Goal: Information Seeking & Learning: Check status

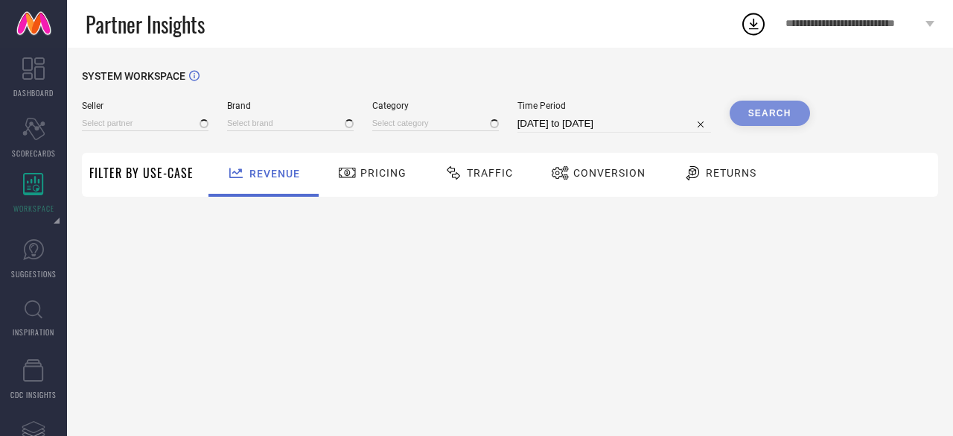
type input "All"
type input "1 STOP FASHION"
type input "All"
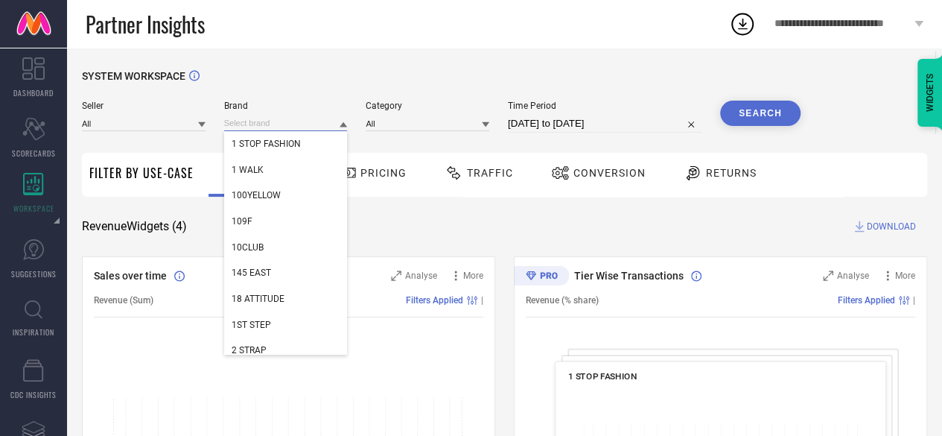
click at [253, 127] on input at bounding box center [286, 123] width 124 height 16
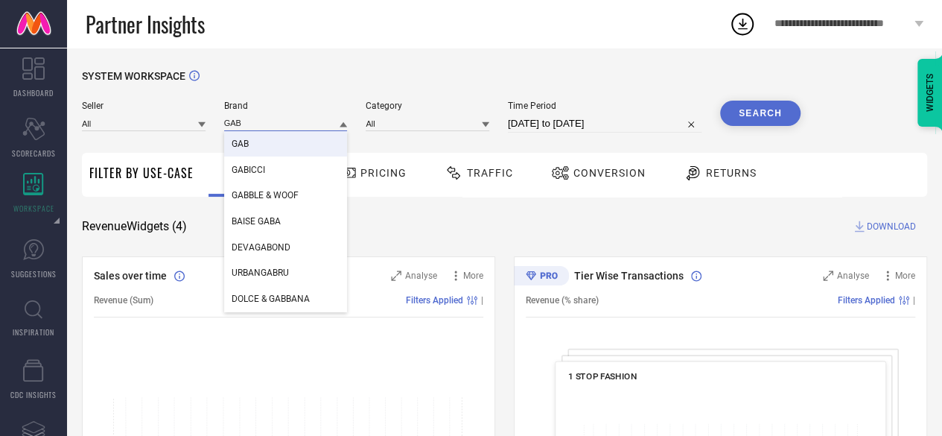
type input "GAB"
click at [258, 142] on div "GAB" at bounding box center [286, 143] width 124 height 25
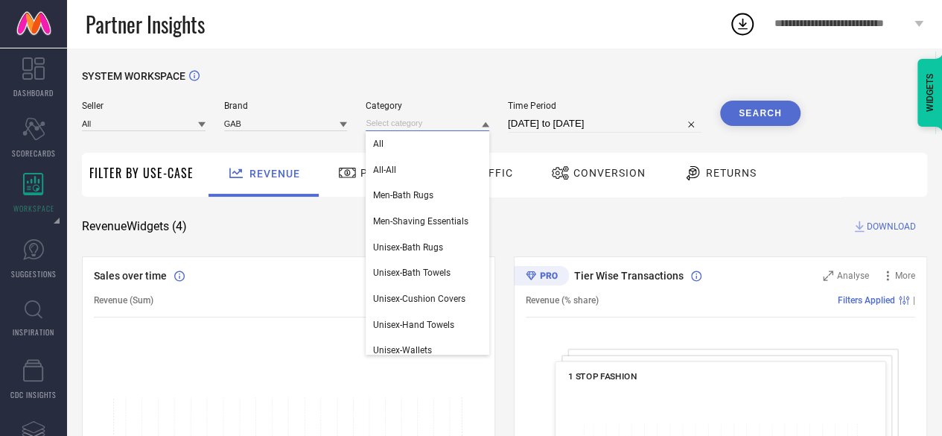
click at [420, 121] on input at bounding box center [428, 123] width 124 height 16
click at [416, 154] on div "All" at bounding box center [428, 143] width 124 height 25
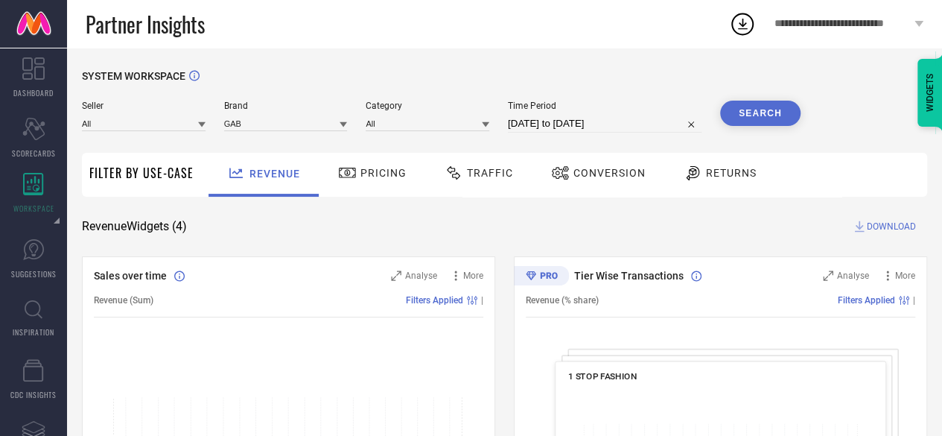
select select "8"
select select "2025"
select select "9"
select select "2025"
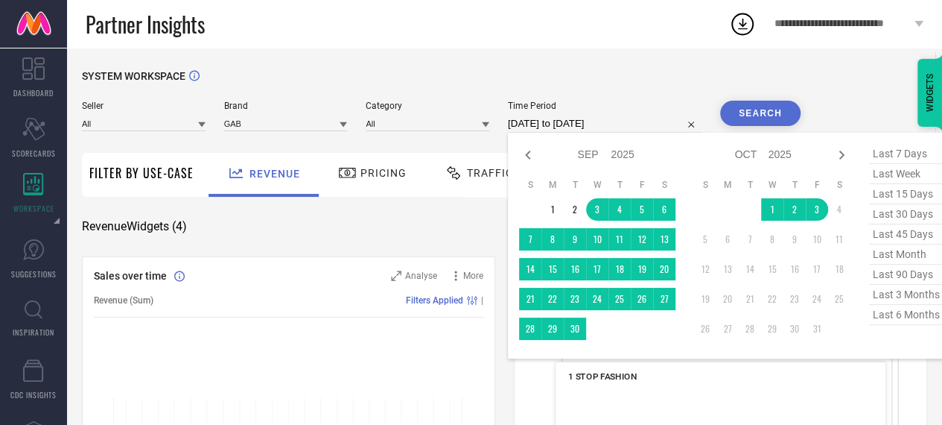
click at [566, 121] on input "[DATE] to [DATE]" at bounding box center [605, 124] width 194 height 18
click at [547, 206] on td "1" at bounding box center [553, 209] width 22 height 22
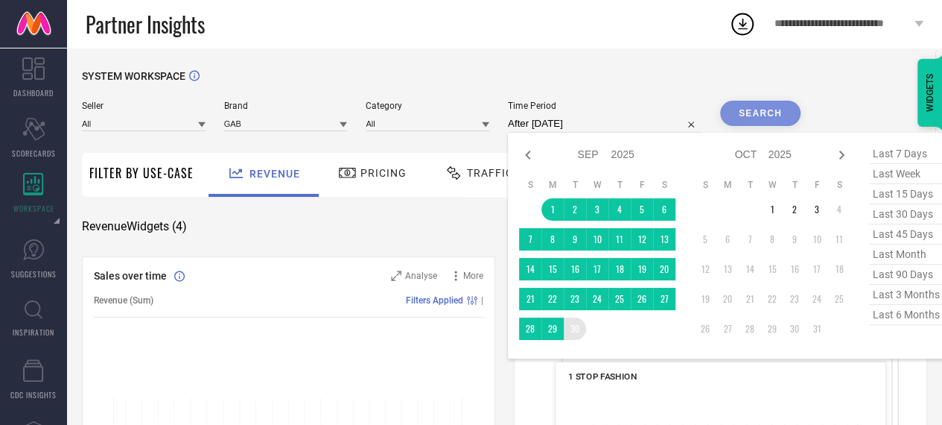
type input "[DATE] to [DATE]"
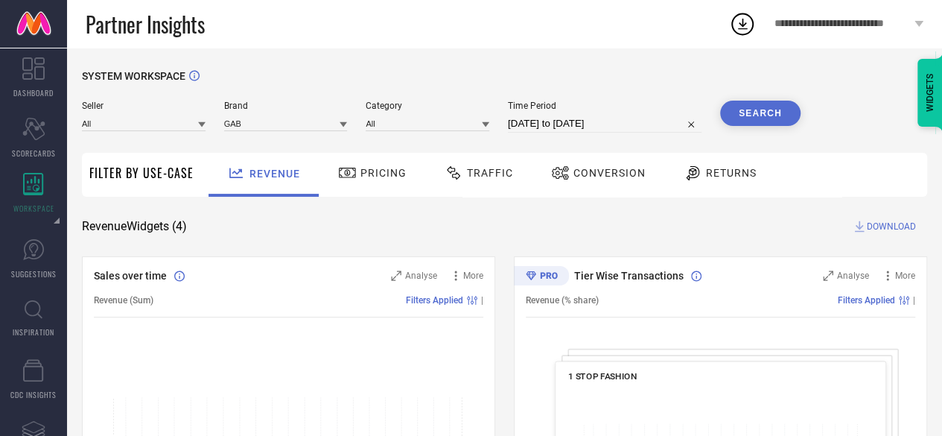
click at [775, 115] on button "Search" at bounding box center [760, 113] width 80 height 25
